Goal: Transaction & Acquisition: Purchase product/service

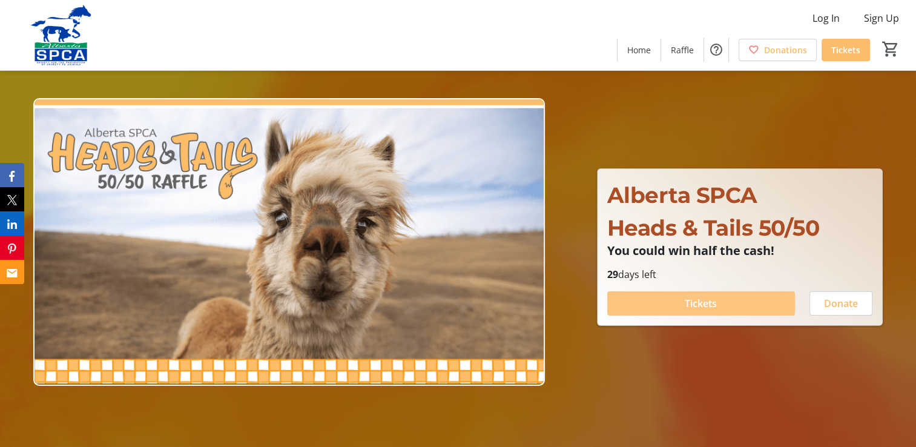
click at [708, 302] on span "Tickets" at bounding box center [701, 303] width 32 height 15
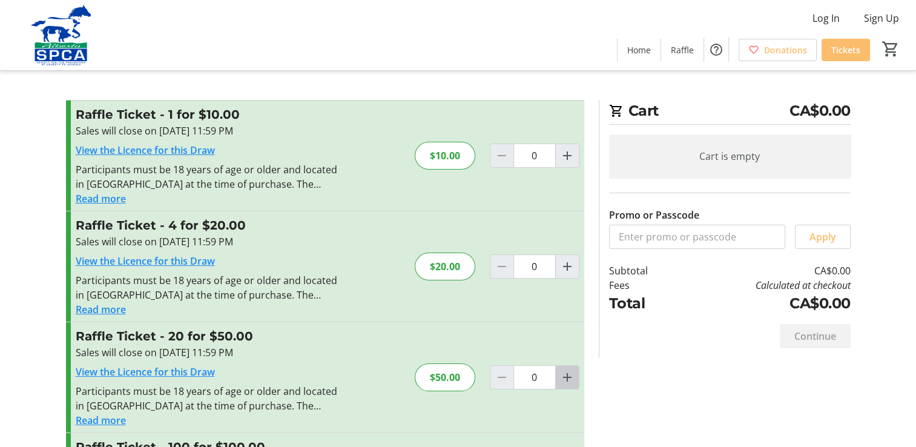
click at [567, 376] on mat-icon "Increment by one" at bounding box center [567, 377] width 15 height 15
type input "1"
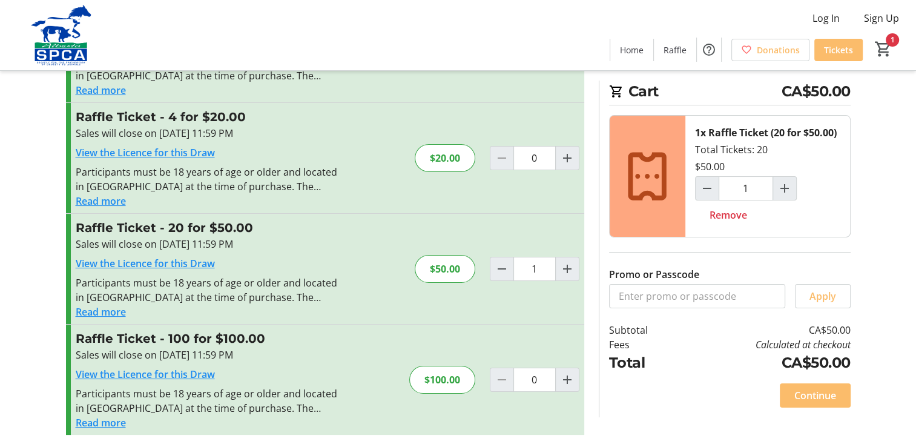
scroll to position [110, 0]
click at [797, 391] on span "Continue" at bounding box center [815, 395] width 42 height 15
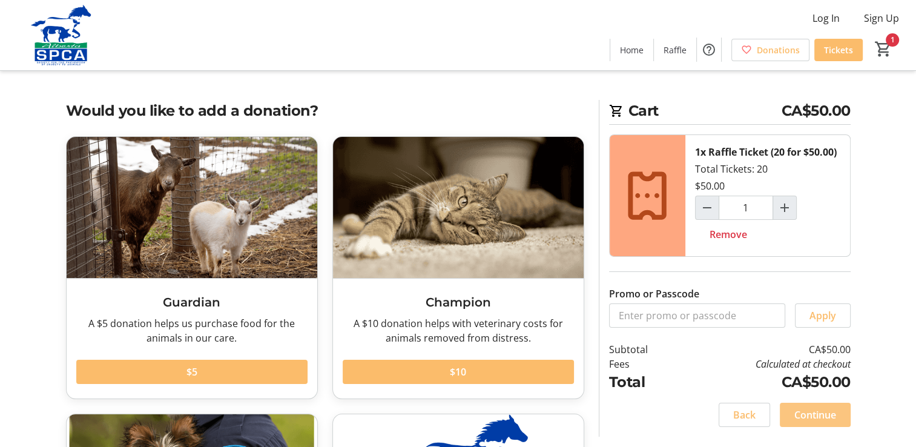
click at [802, 409] on span "Continue" at bounding box center [815, 414] width 42 height 15
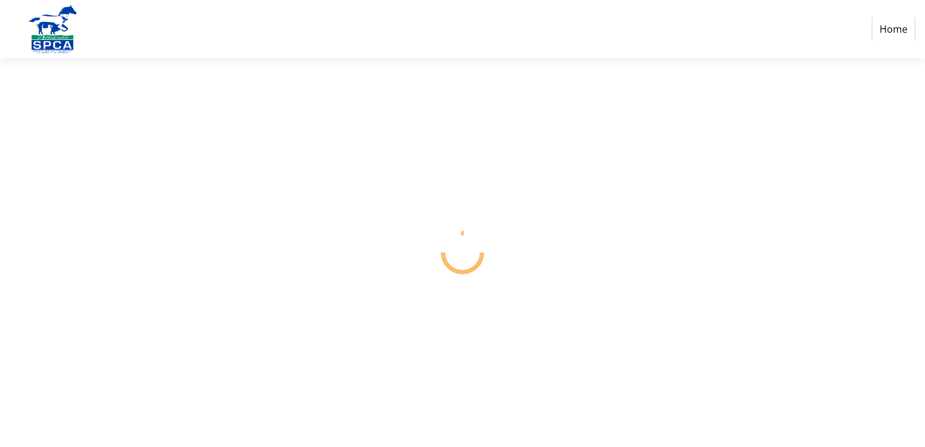
select select "CA"
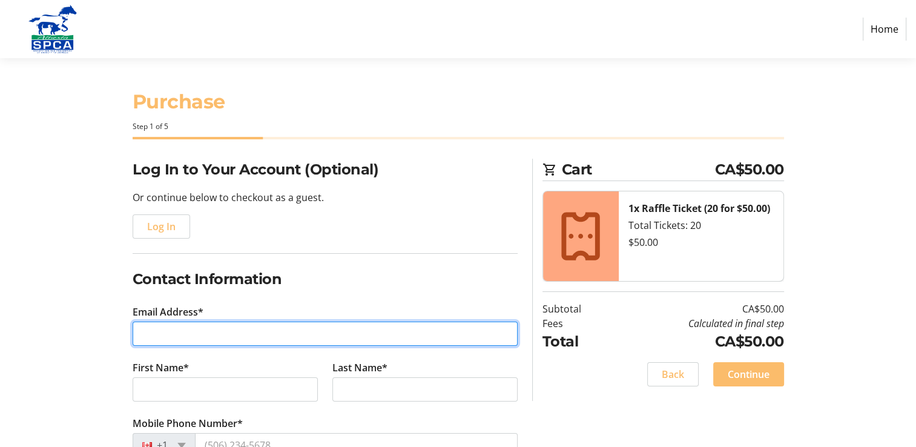
click at [150, 328] on input "Email Address*" at bounding box center [325, 334] width 385 height 24
type input "[EMAIL_ADDRESS][DOMAIN_NAME]"
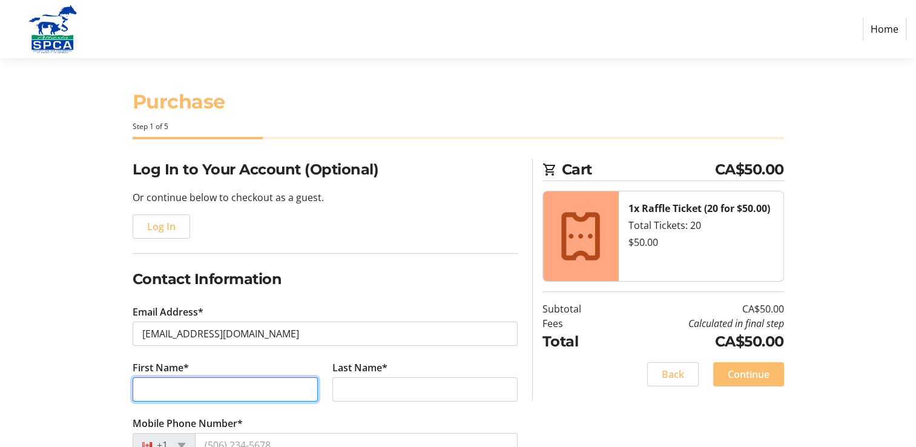
type input "[PERSON_NAME] [PERSON_NAME]"
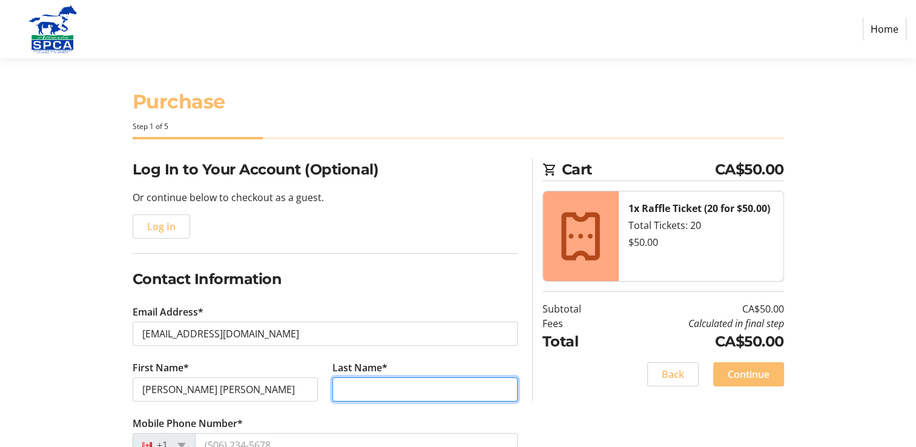
type input "Scharfl"
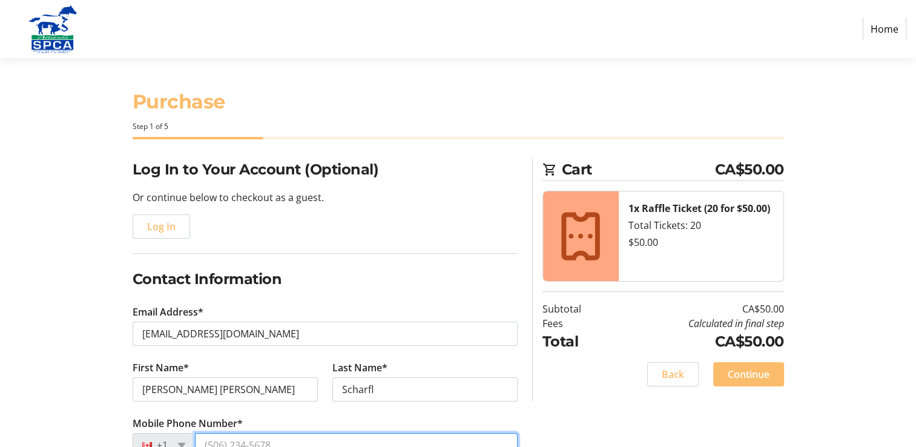
type input "[PHONE_NUMBER]"
type input "[STREET_ADDRESS]"
type input "[GEOGRAPHIC_DATA]"
select select "AB"
type input "T7A 1T3"
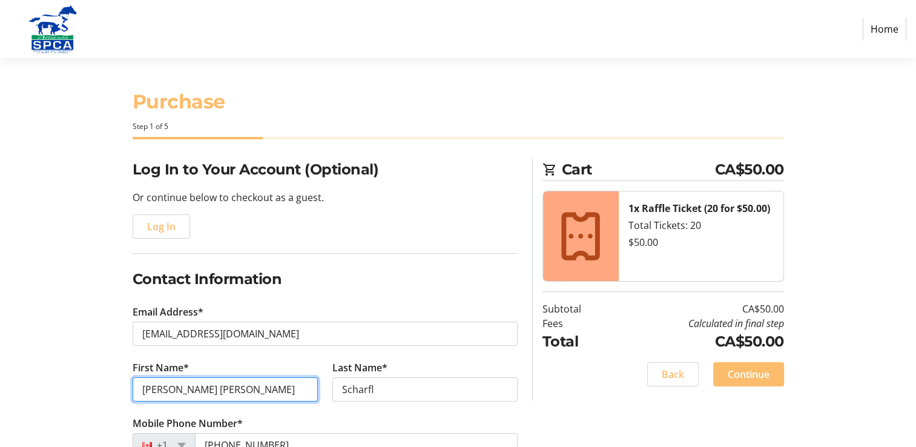
click at [203, 386] on input "[PERSON_NAME] [PERSON_NAME]" at bounding box center [225, 389] width 185 height 24
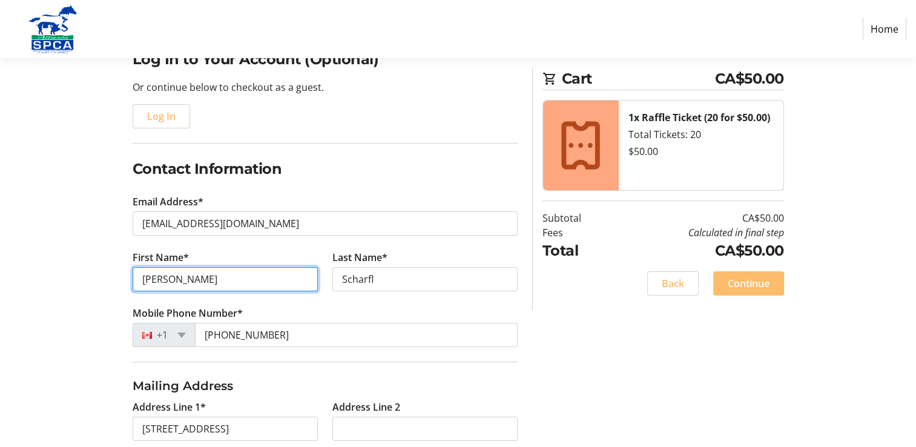
scroll to position [121, 0]
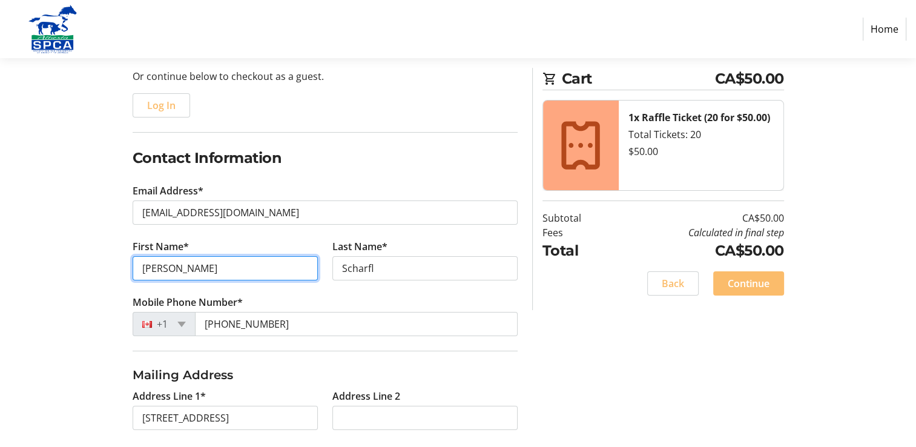
type input "[PERSON_NAME]"
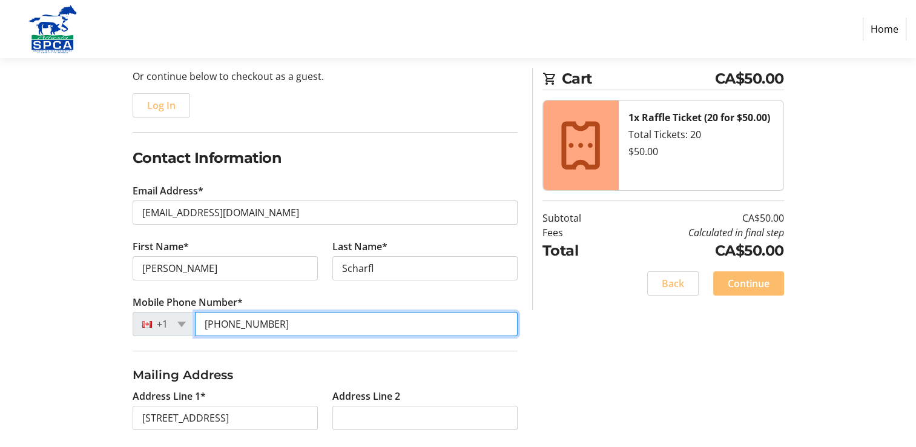
click at [272, 320] on input "[PHONE_NUMBER]" at bounding box center [356, 324] width 323 height 24
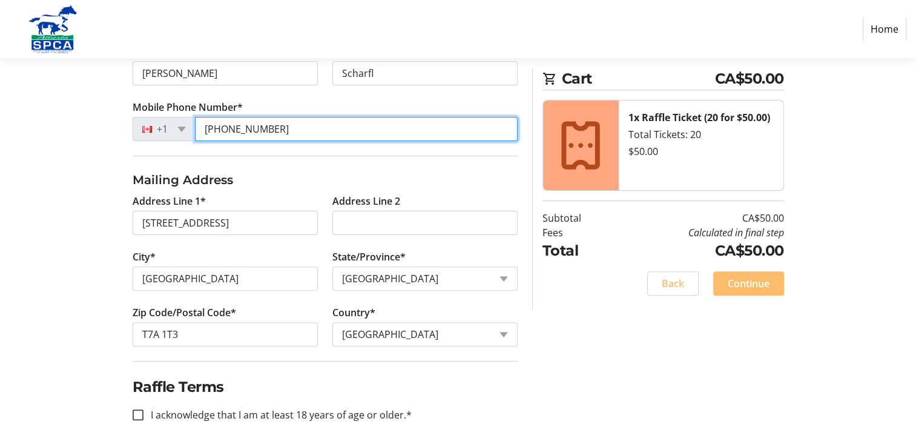
scroll to position [318, 0]
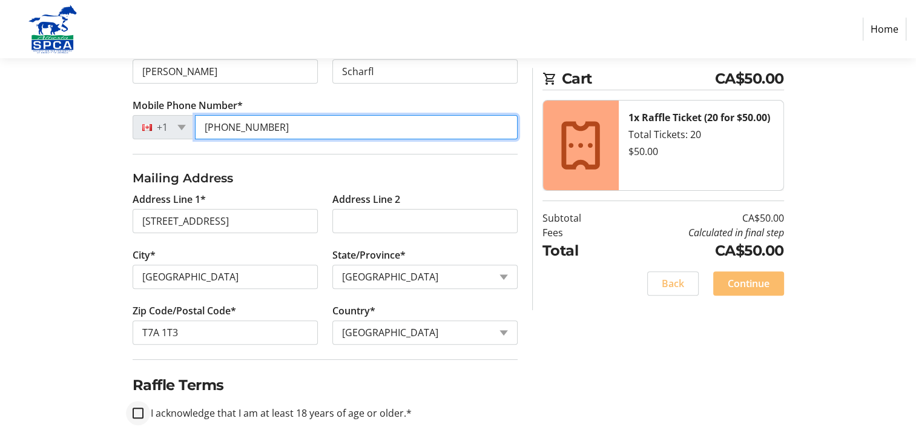
type input "[PHONE_NUMBER]"
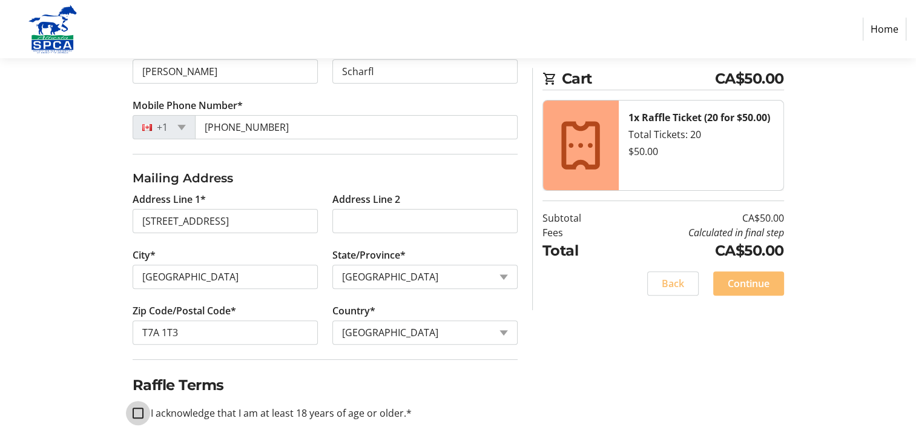
click at [140, 411] on input "I acknowledge that I am at least 18 years of age or older.*" at bounding box center [138, 412] width 11 height 11
checkbox input "true"
click at [741, 281] on span "Continue" at bounding box center [749, 283] width 42 height 15
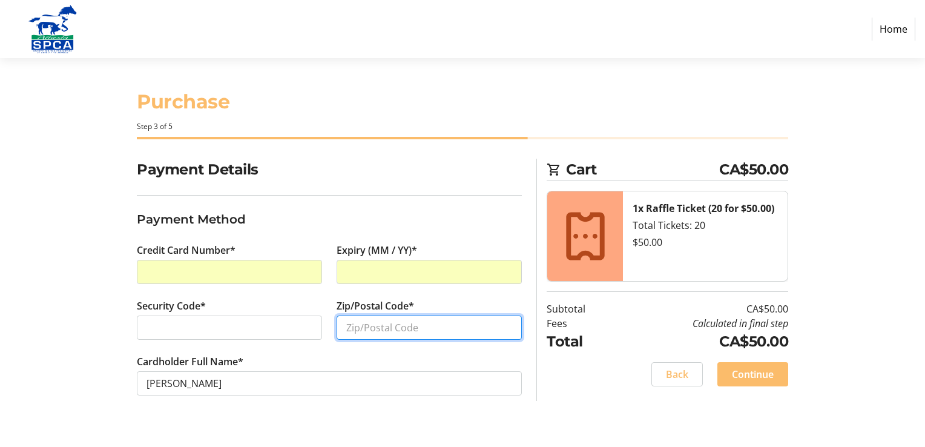
click at [352, 328] on input "Zip/Postal Code*" at bounding box center [429, 327] width 185 height 24
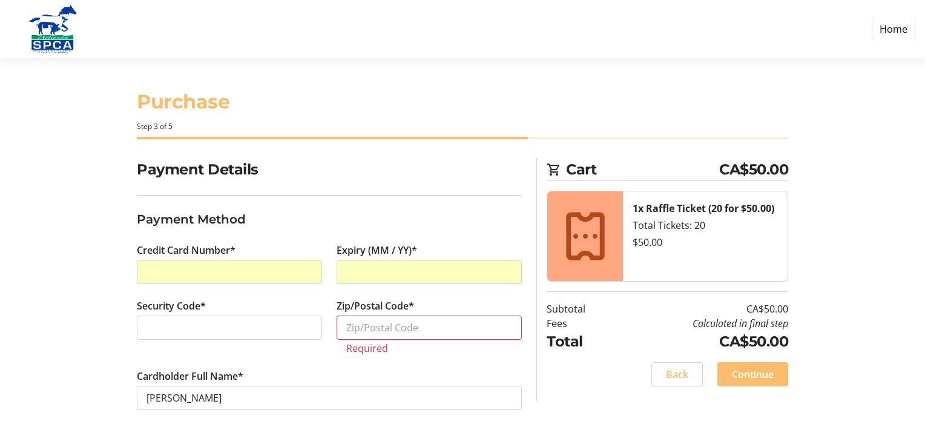
drag, startPoint x: 417, startPoint y: 13, endPoint x: 426, endPoint y: -45, distance: 58.8
click at [426, 0] on html "Home Purchase Step 3 of 5 Cart CA$50.00 1x Raffle Ticket (20 for $50.00) Total …" at bounding box center [462, 223] width 925 height 447
click at [349, 328] on input "Zip/Postal Code*" at bounding box center [429, 327] width 185 height 24
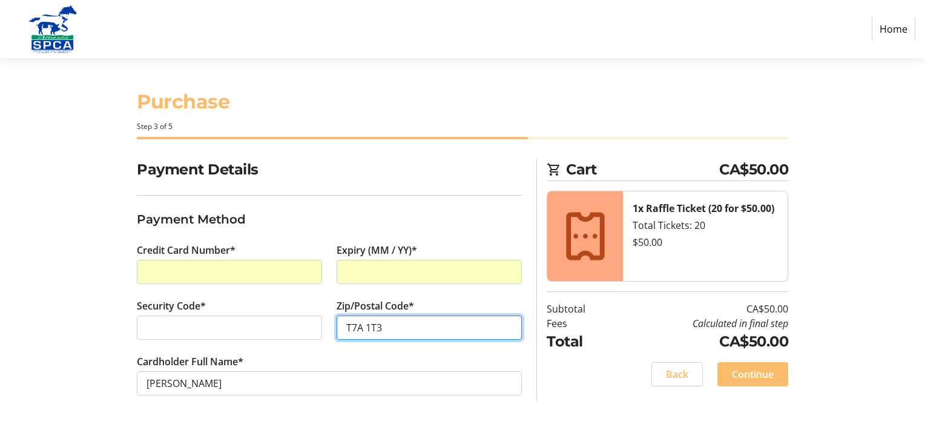
type input "T7A 1T3"
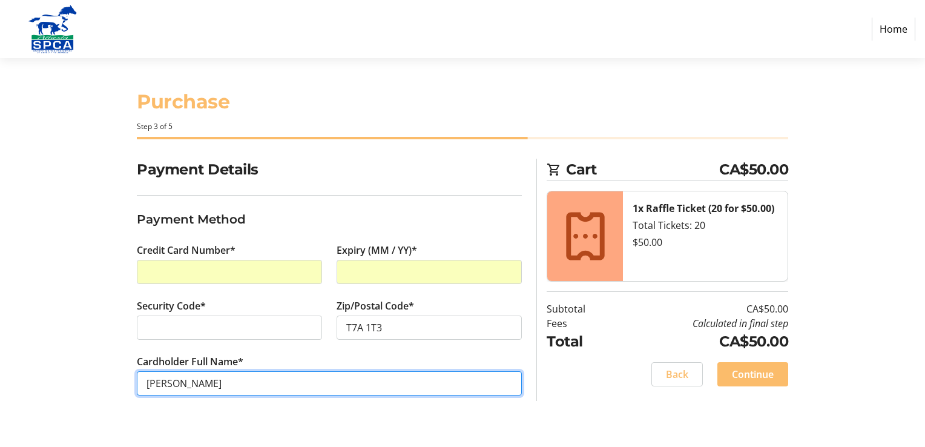
click at [176, 384] on input "[PERSON_NAME]" at bounding box center [329, 383] width 385 height 24
type input "[PERSON_NAME] [PERSON_NAME] Scharfl"
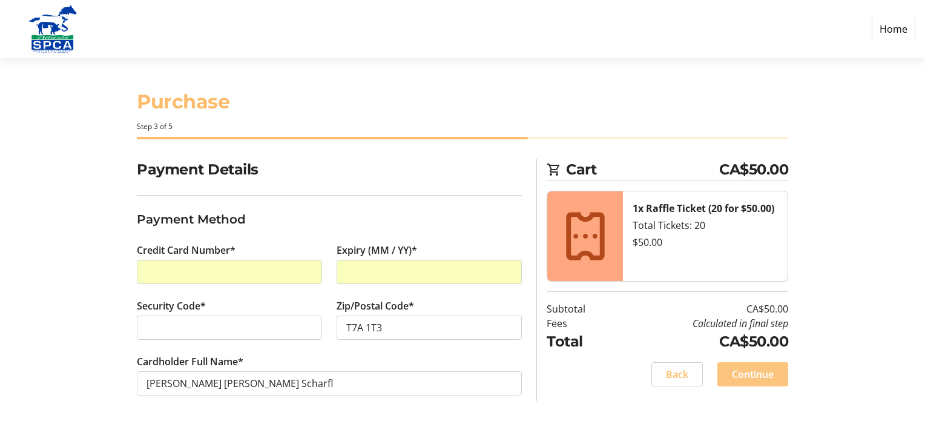
click at [740, 371] on span "Continue" at bounding box center [753, 374] width 42 height 15
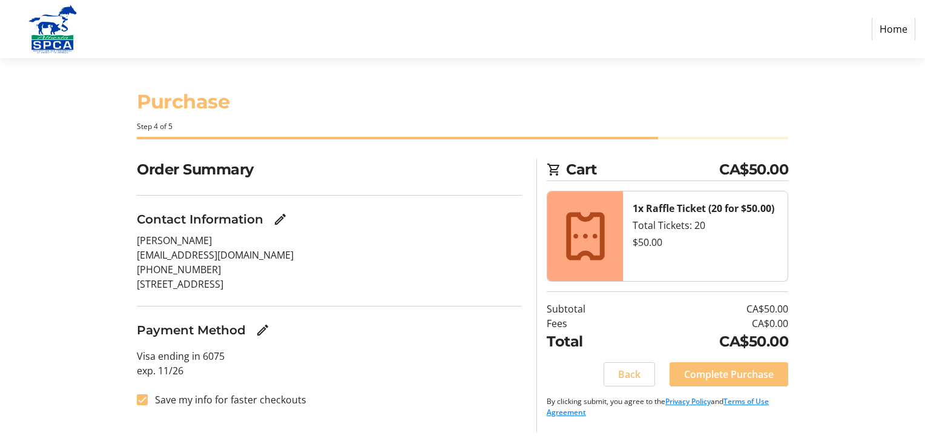
click at [707, 374] on span "Complete Purchase" at bounding box center [729, 374] width 90 height 15
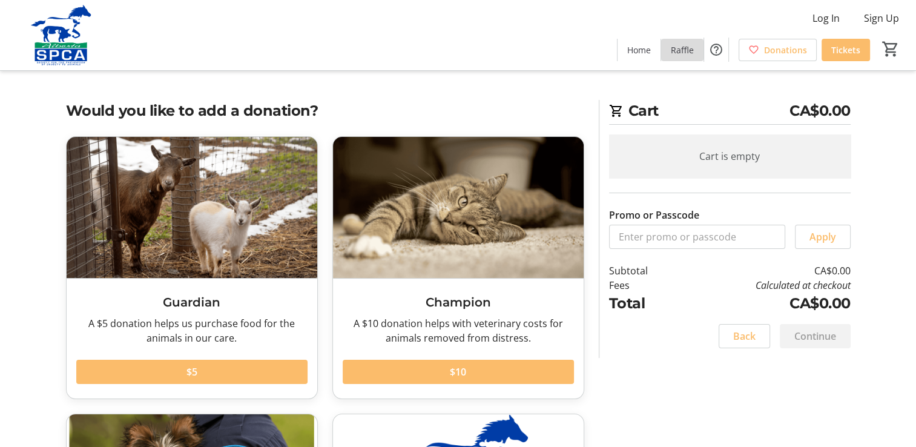
click at [688, 51] on span "Raffle" at bounding box center [682, 50] width 23 height 13
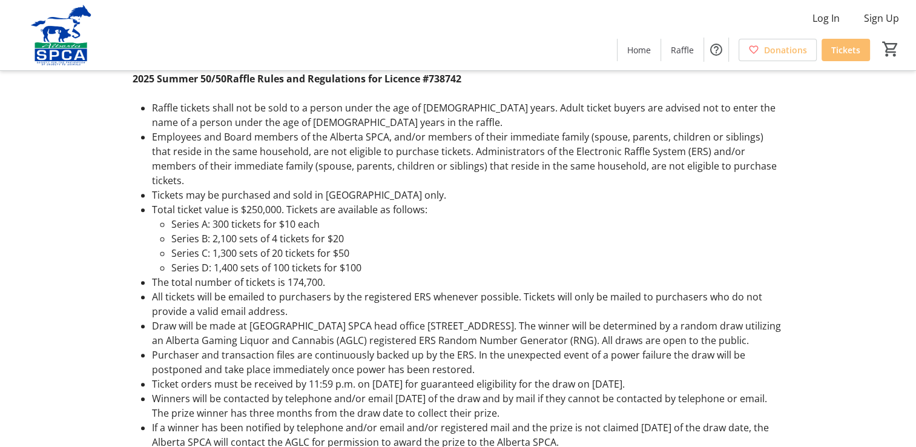
scroll to position [727, 0]
